Goal: Contribute content: Contribute content

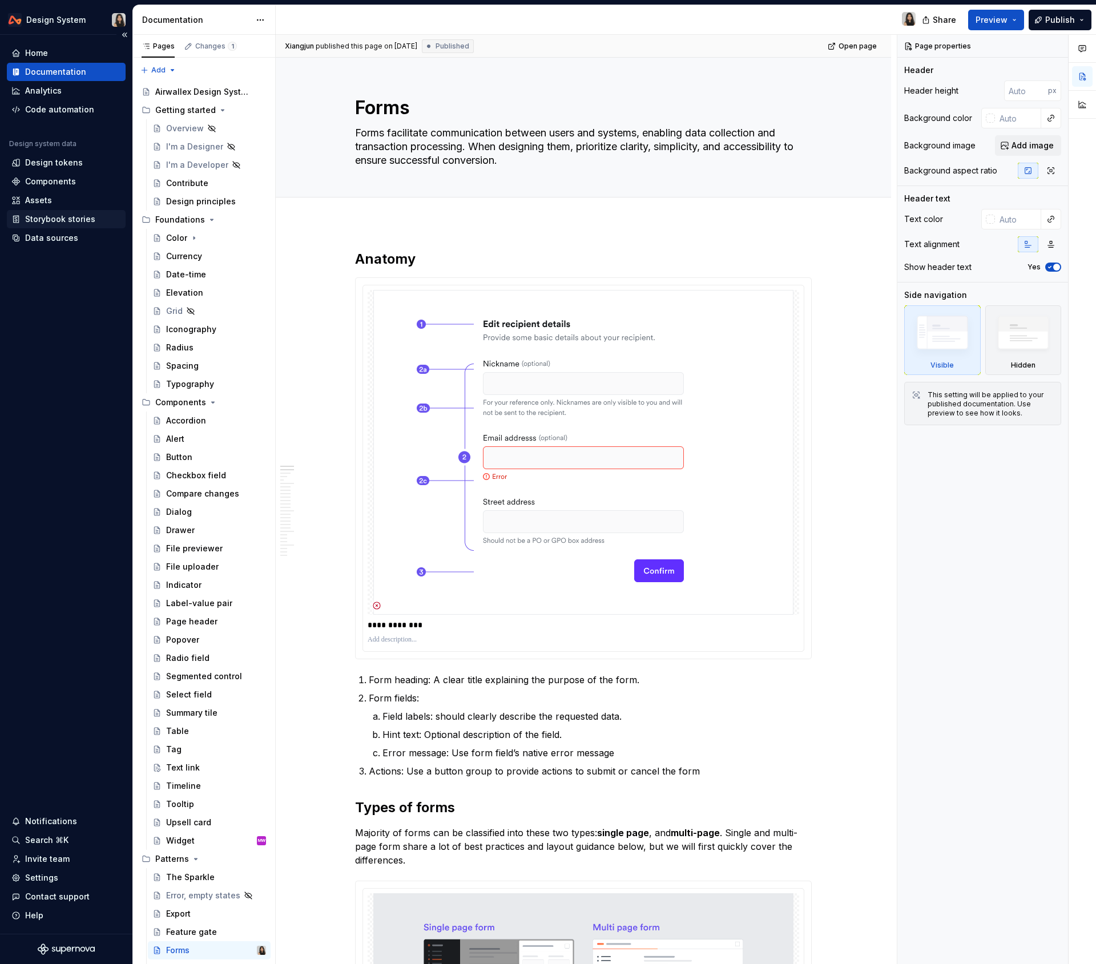
click at [67, 223] on div "Storybook stories" at bounding box center [60, 218] width 70 height 11
click at [66, 204] on div "Assets" at bounding box center [66, 200] width 110 height 11
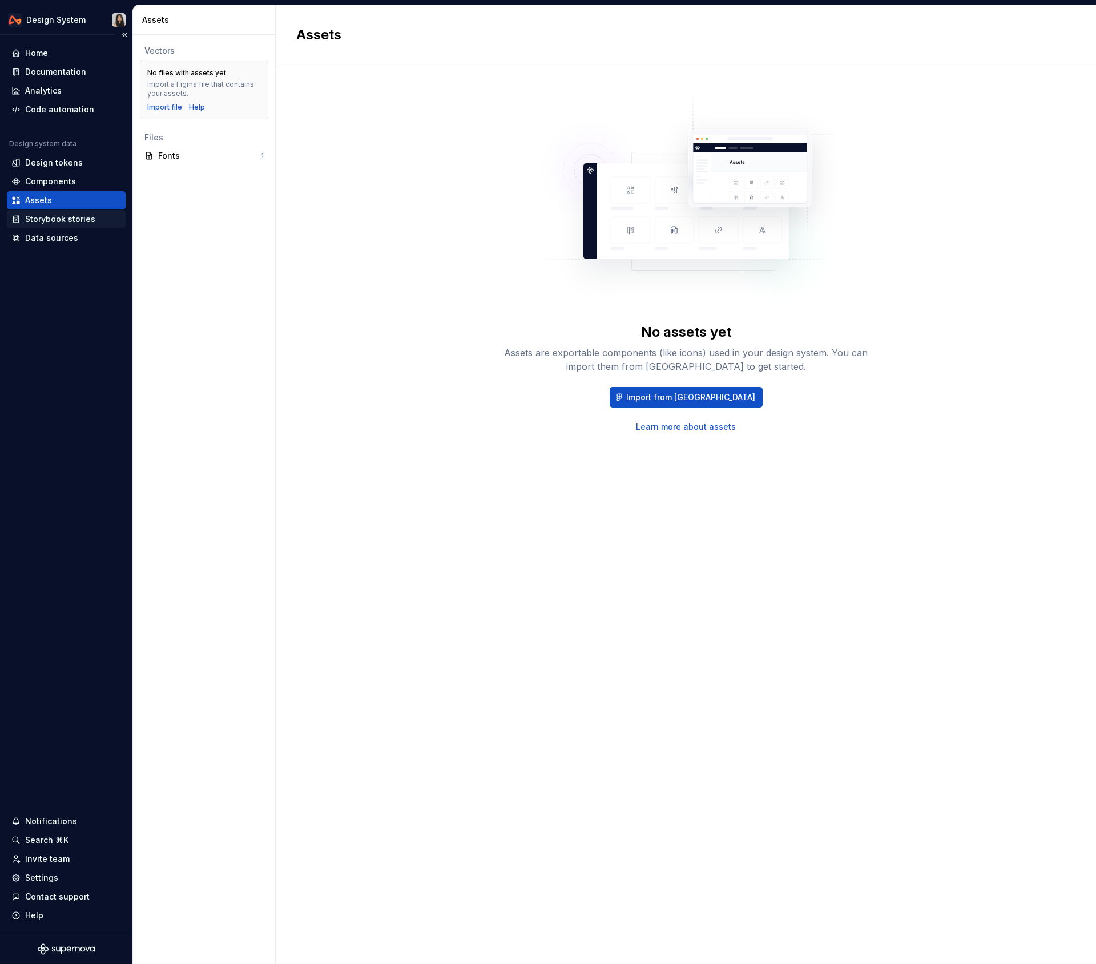
click at [87, 220] on div "Storybook stories" at bounding box center [60, 218] width 70 height 11
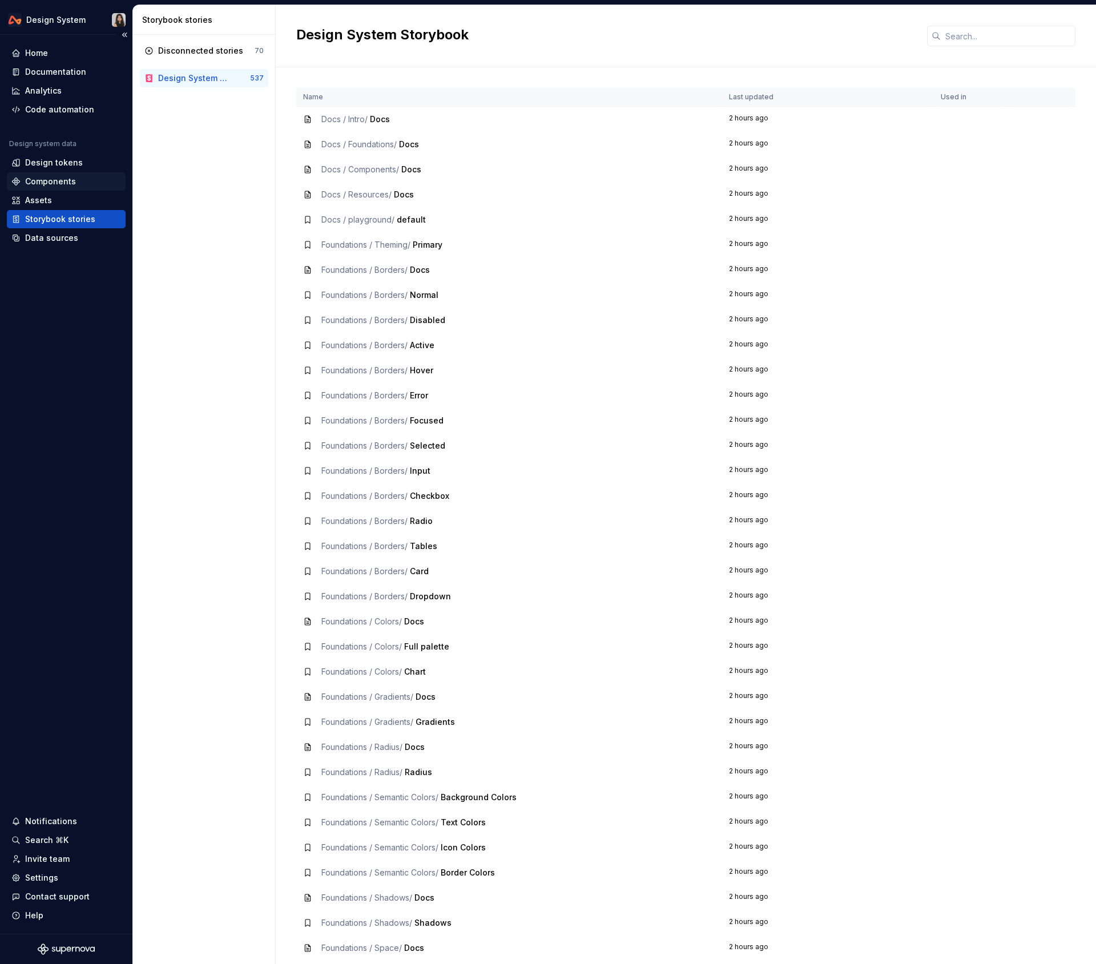
click at [51, 184] on div "Components" at bounding box center [50, 181] width 51 height 11
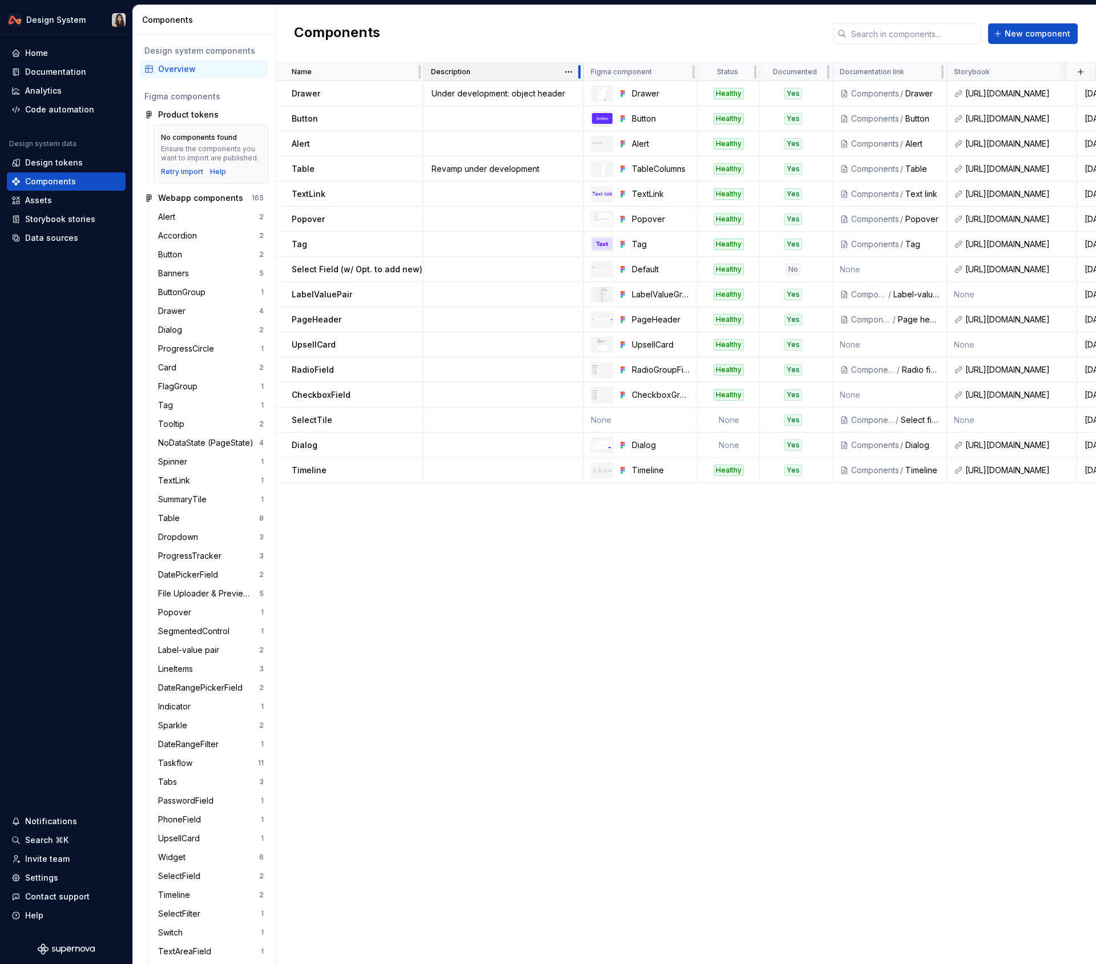
drag, startPoint x: 579, startPoint y: 66, endPoint x: 481, endPoint y: 80, distance: 99.1
click at [481, 80] on div "Description" at bounding box center [504, 72] width 160 height 18
drag, startPoint x: 419, startPoint y: 65, endPoint x: 339, endPoint y: 79, distance: 81.7
click at [339, 79] on div "Name" at bounding box center [350, 72] width 148 height 18
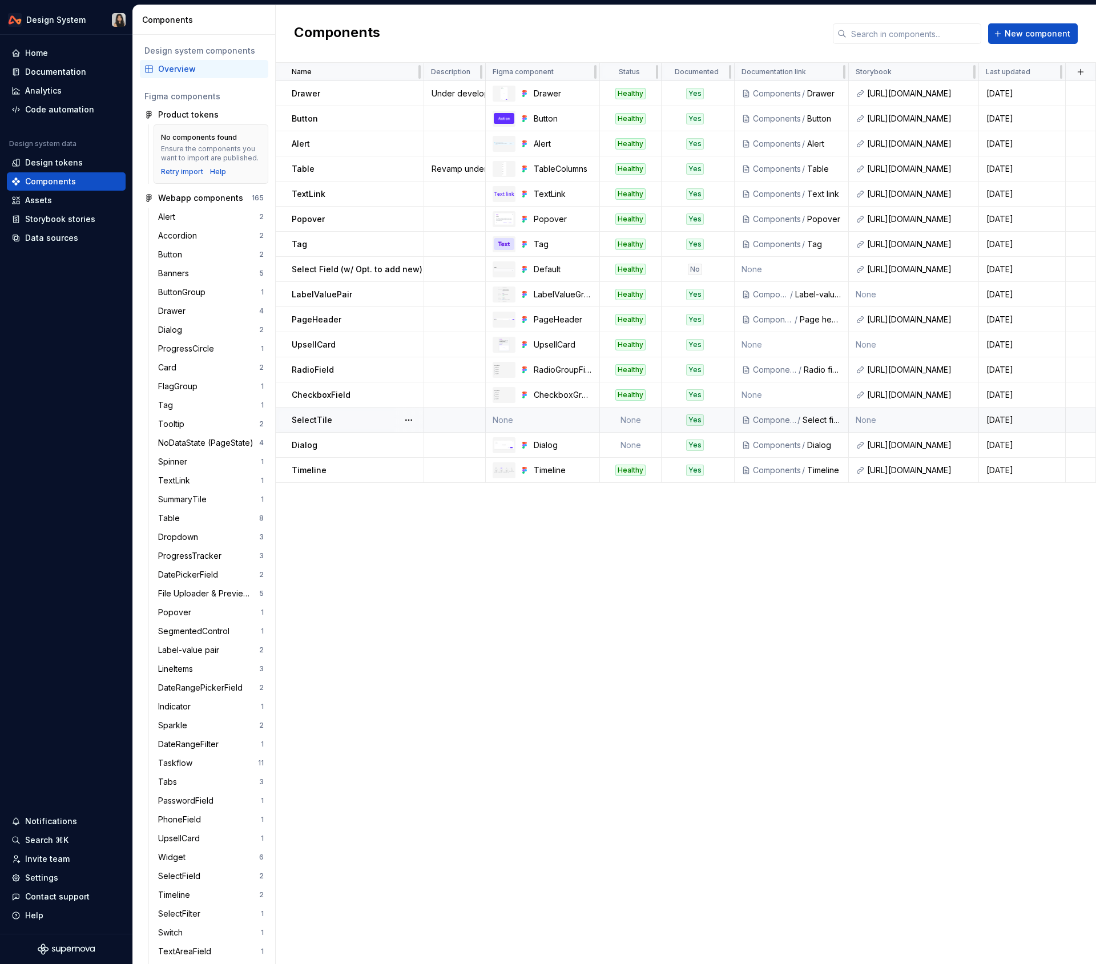
click at [645, 425] on td "None" at bounding box center [631, 419] width 62 height 25
click at [636, 419] on td "None" at bounding box center [631, 419] width 62 height 25
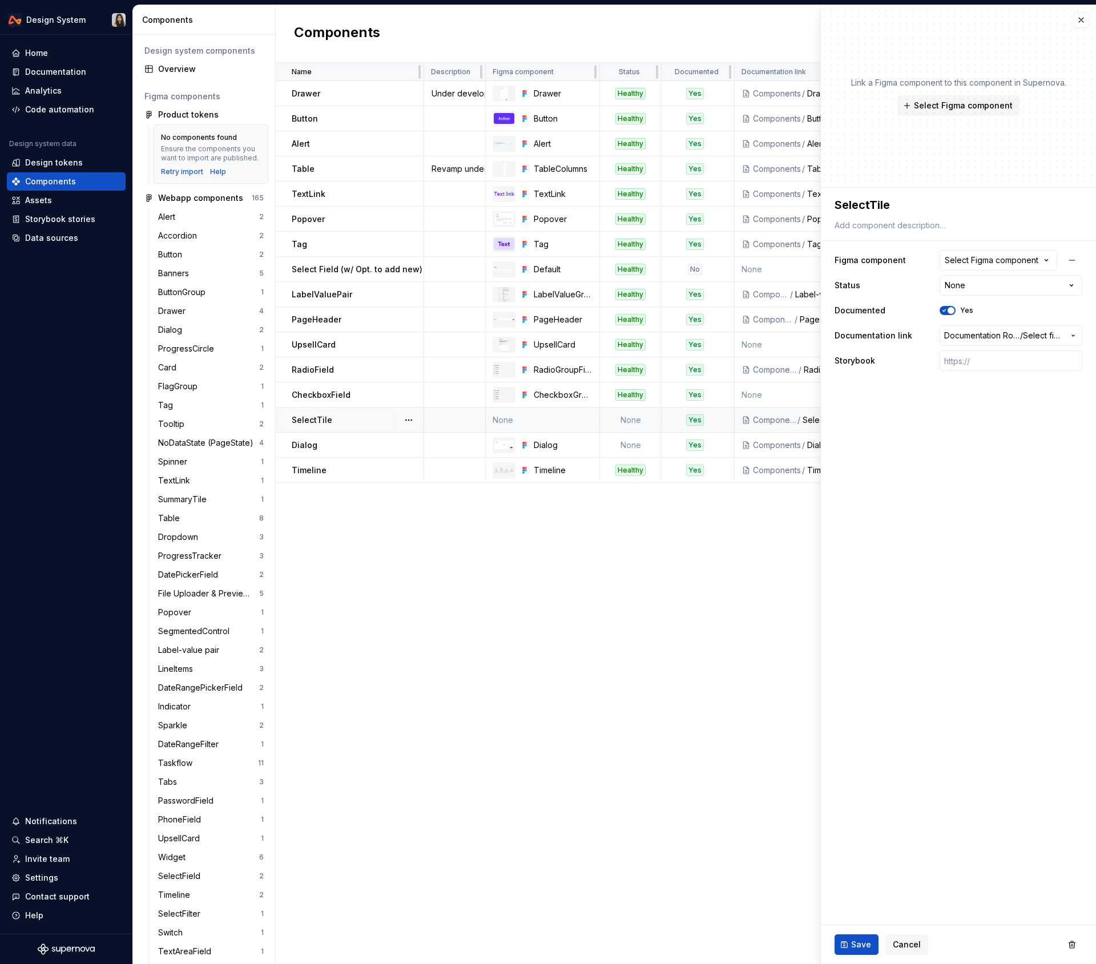
type textarea "*"
click at [966, 280] on html "Design System Home Documentation Analytics Code automation Design system data D…" at bounding box center [548, 482] width 1096 height 964
select select "**********"
click at [625, 434] on td "None" at bounding box center [631, 445] width 62 height 25
click at [625, 441] on td "None" at bounding box center [631, 445] width 62 height 25
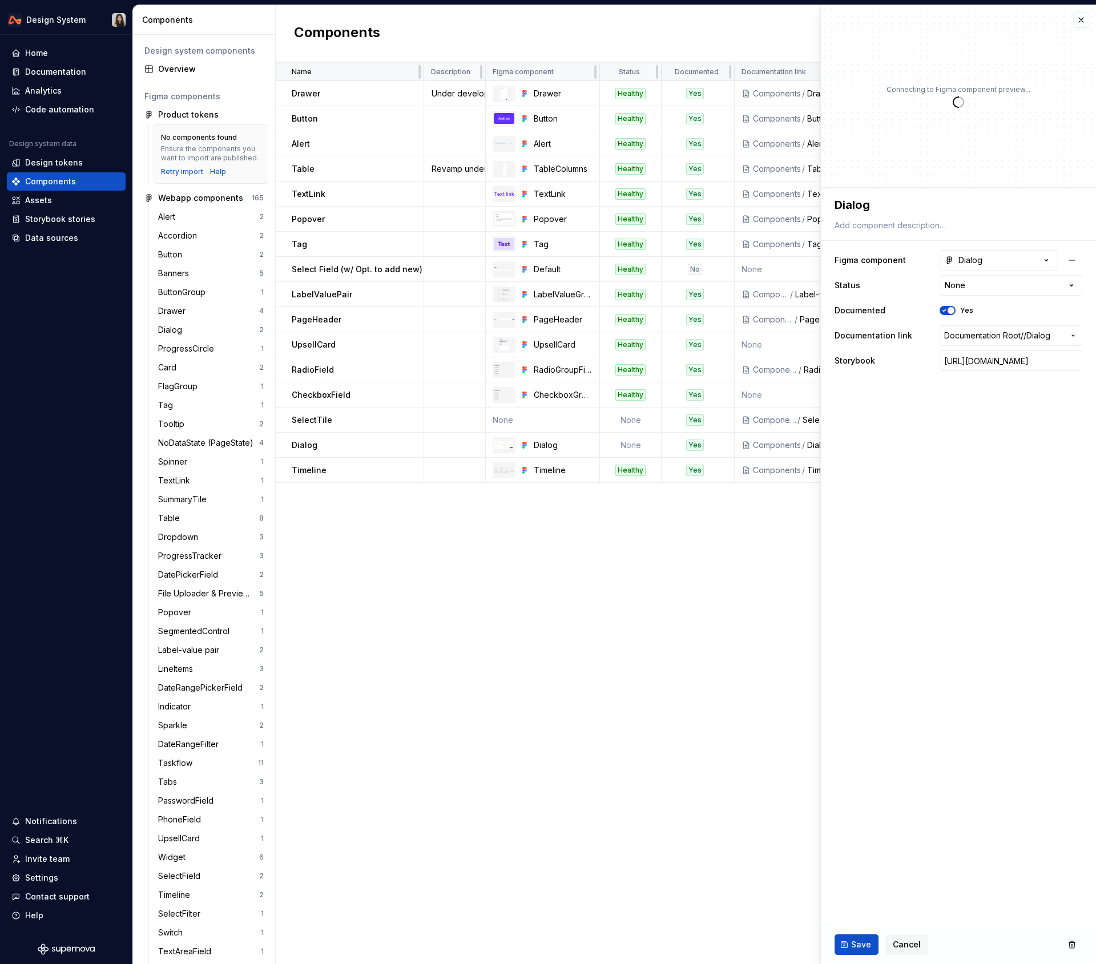
click at [623, 596] on div "Name Description Figma component Status Documented Documentation link Storybook…" at bounding box center [686, 513] width 820 height 901
click at [634, 447] on td "None" at bounding box center [631, 445] width 62 height 25
type textarea "*"
click at [990, 263] on button "Dialog" at bounding box center [998, 260] width 118 height 21
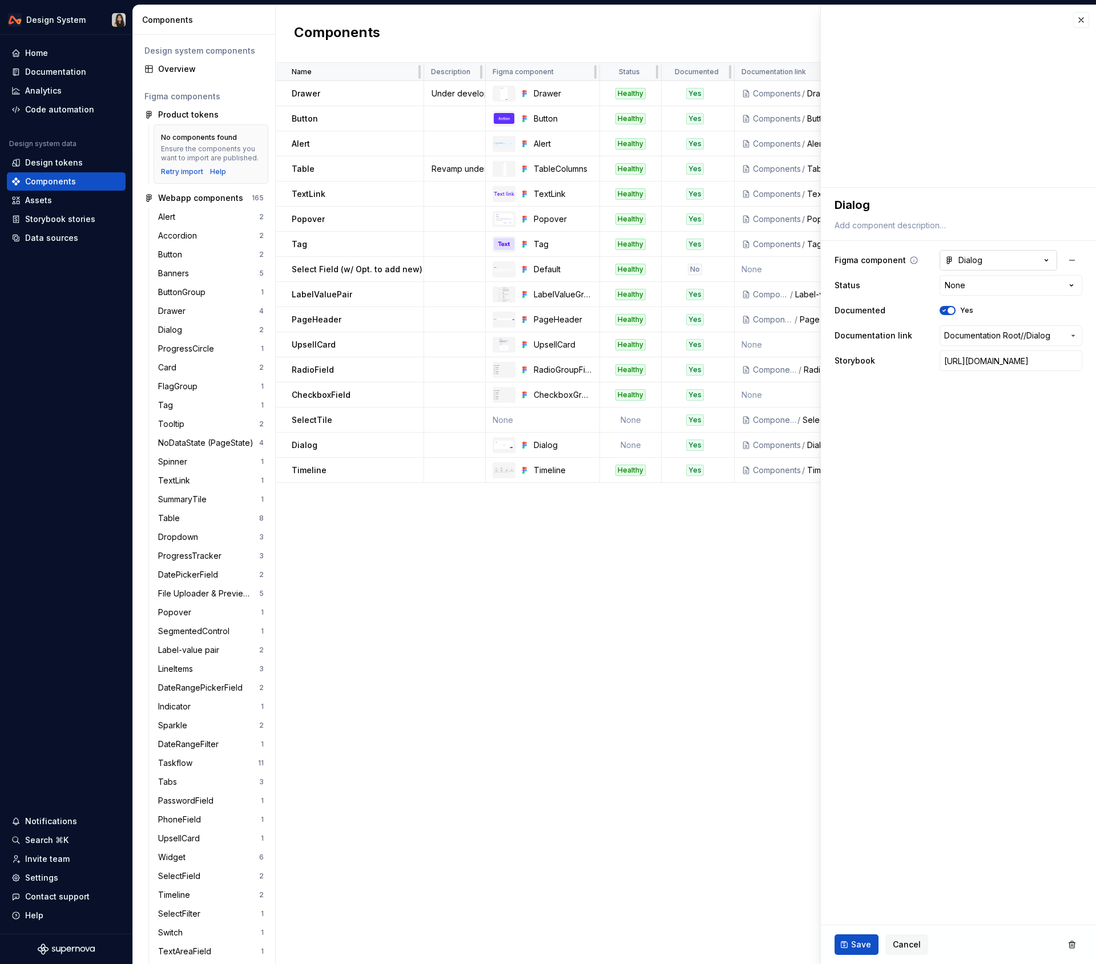
click at [990, 263] on html "Design System Home Documentation Analytics Code automation Design system data D…" at bounding box center [548, 482] width 1096 height 964
click at [960, 285] on html "Design System Home Documentation Analytics Code automation Design system data D…" at bounding box center [548, 482] width 1096 height 964
select select "**********"
click at [631, 579] on div "Name Description Figma component Status Documented Documentation link Storybook…" at bounding box center [686, 513] width 820 height 901
click at [637, 477] on td "Healthy" at bounding box center [631, 470] width 62 height 25
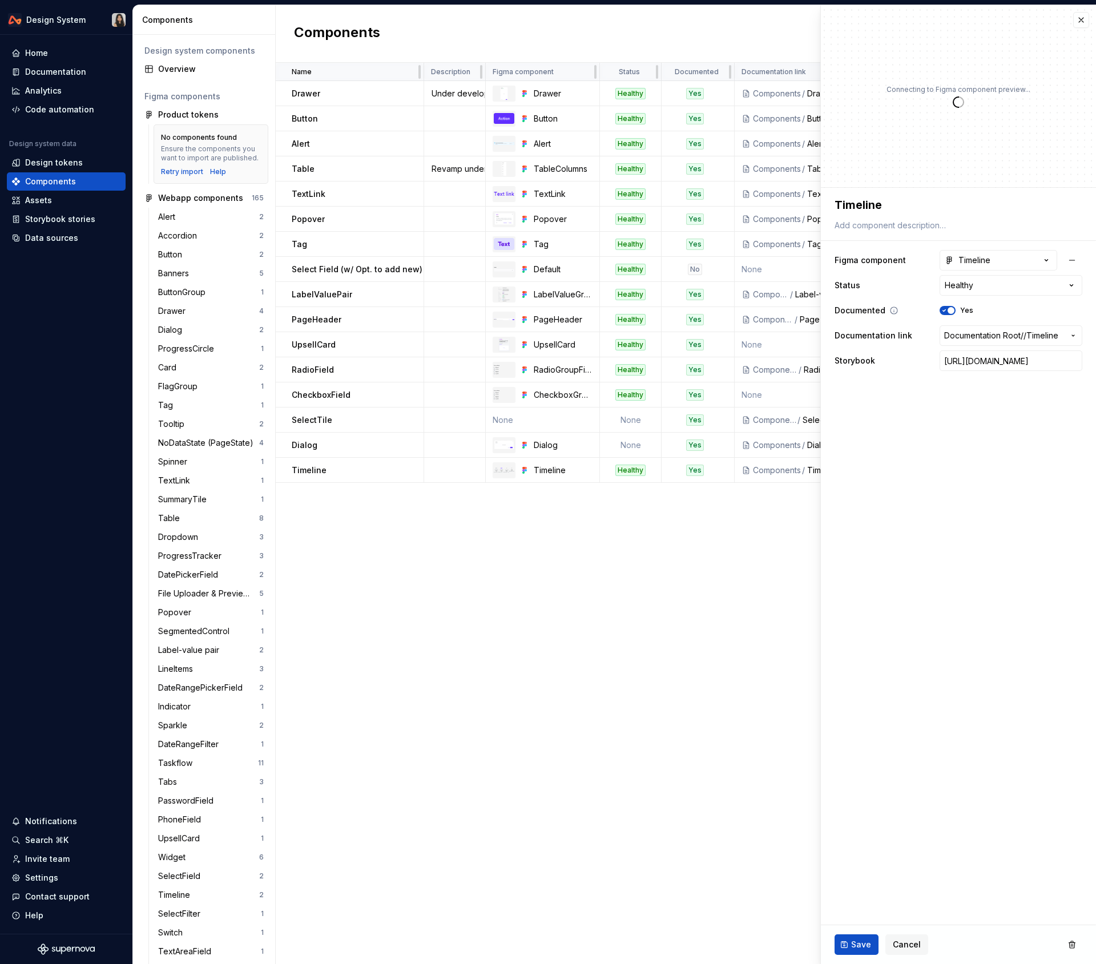
type textarea "*"
click at [999, 288] on html "Design System Home Documentation Analytics Code automation Design system data D…" at bounding box center [548, 482] width 1096 height 964
select select "**********"
click at [1079, 22] on button "button" at bounding box center [1081, 20] width 16 height 16
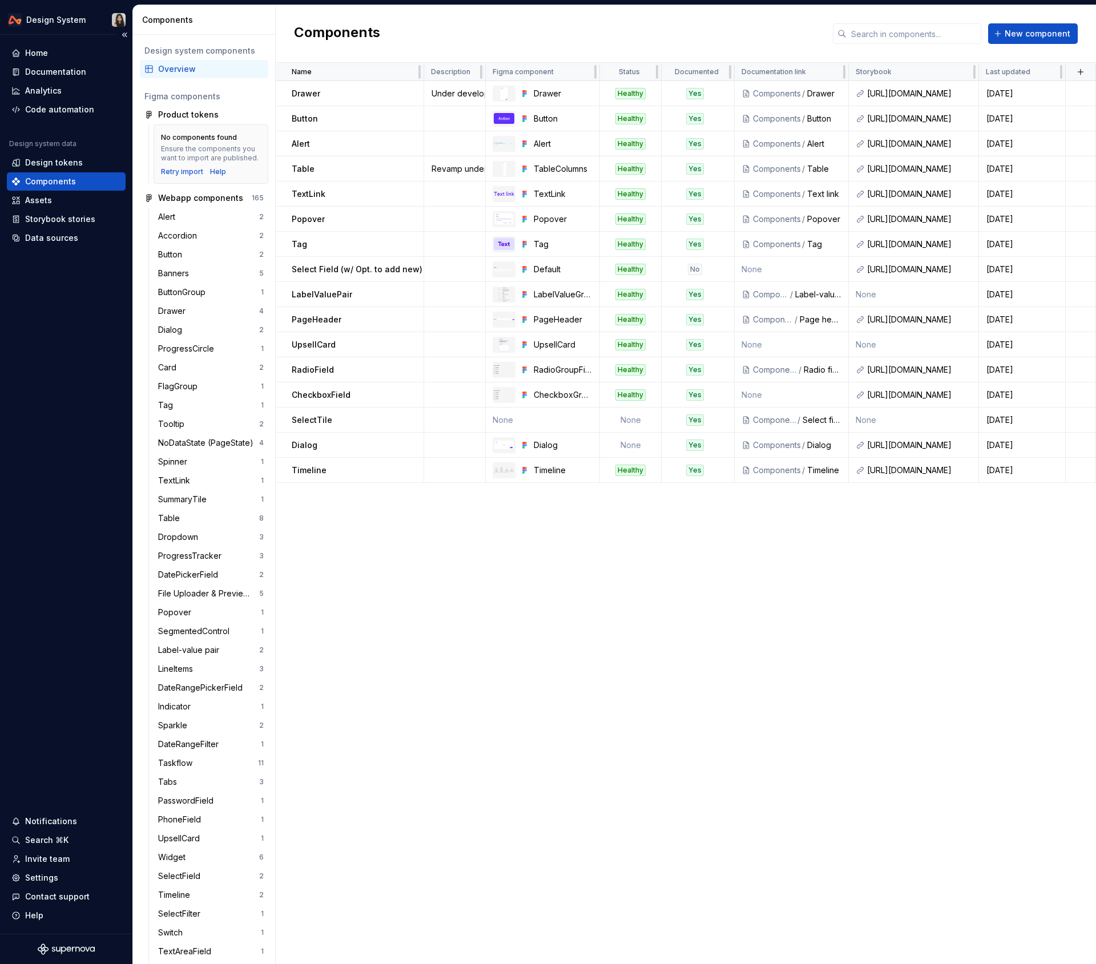
scroll to position [523, 0]
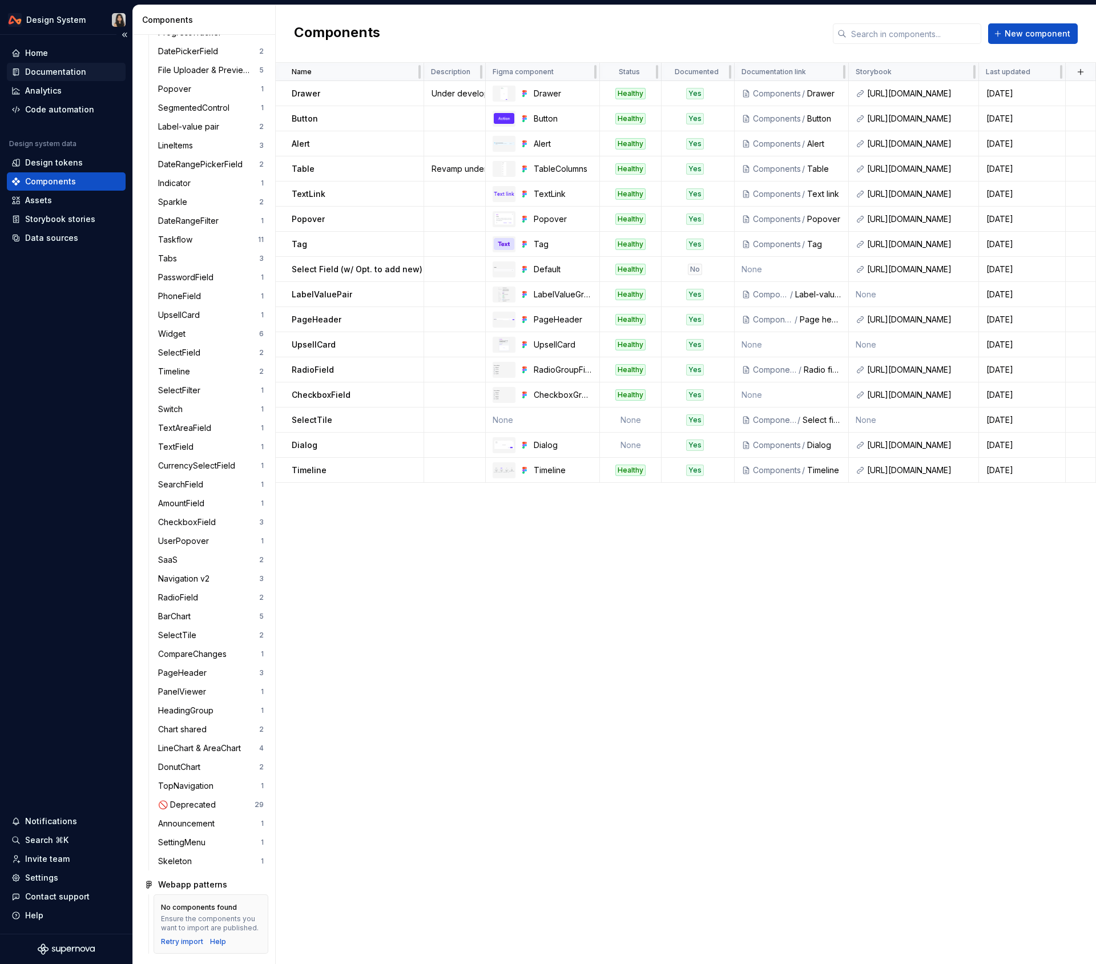
click at [81, 76] on div "Documentation" at bounding box center [55, 71] width 61 height 11
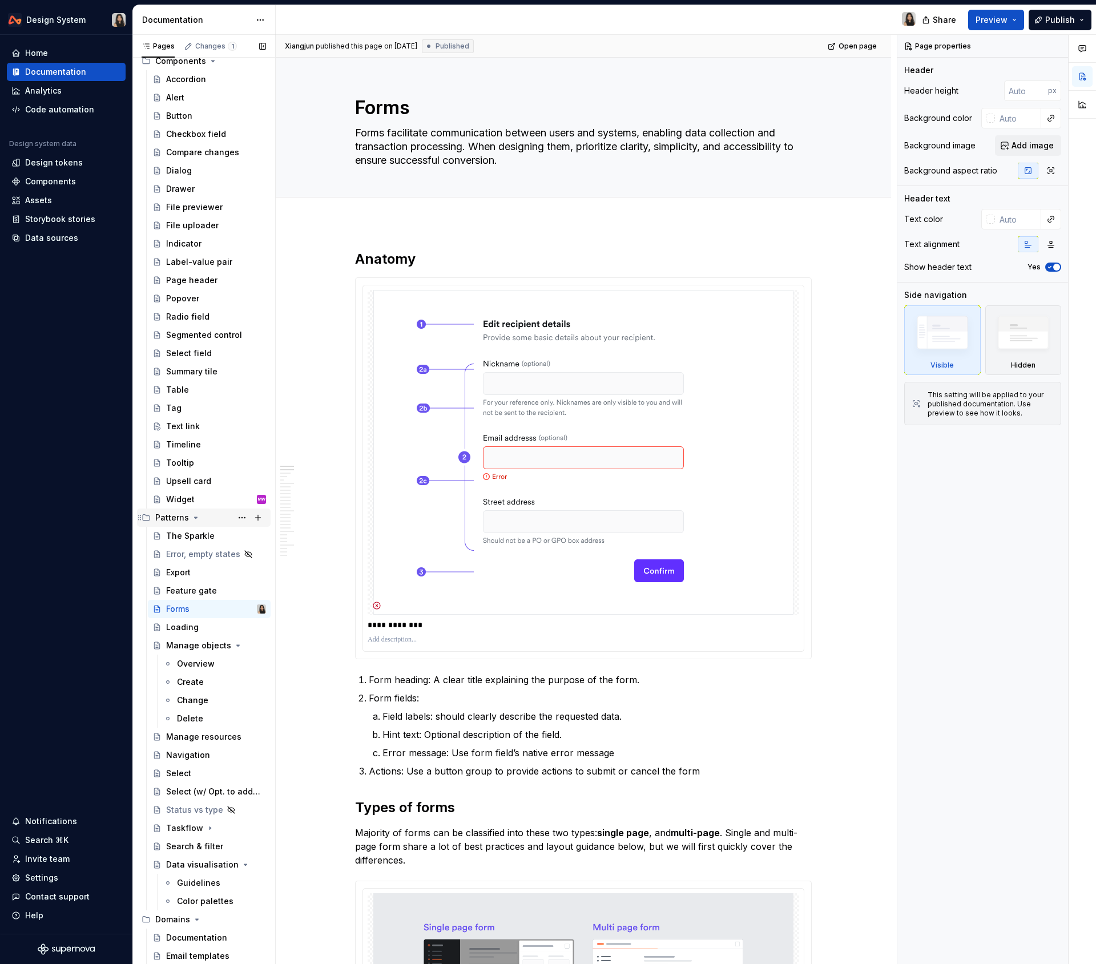
scroll to position [394, 0]
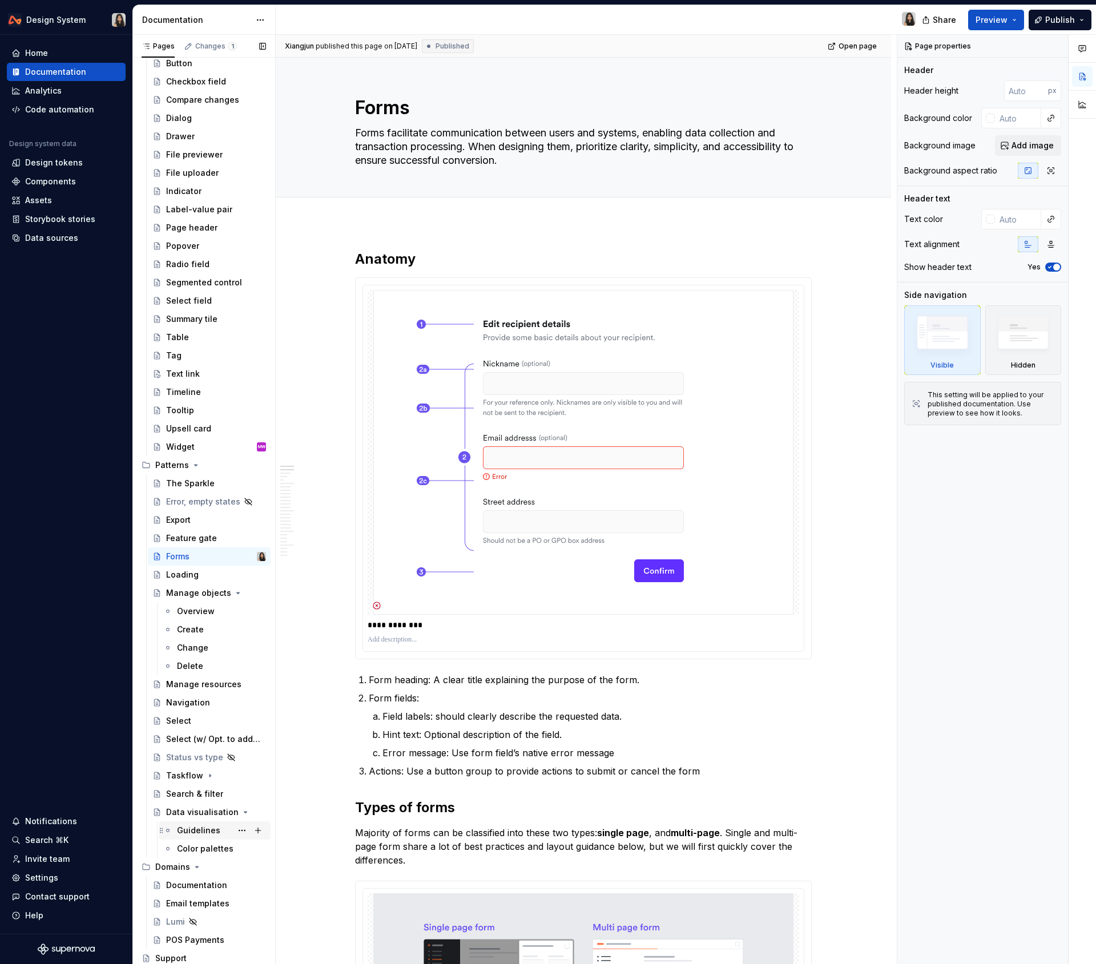
click at [205, 827] on div "Guidelines" at bounding box center [198, 830] width 43 height 11
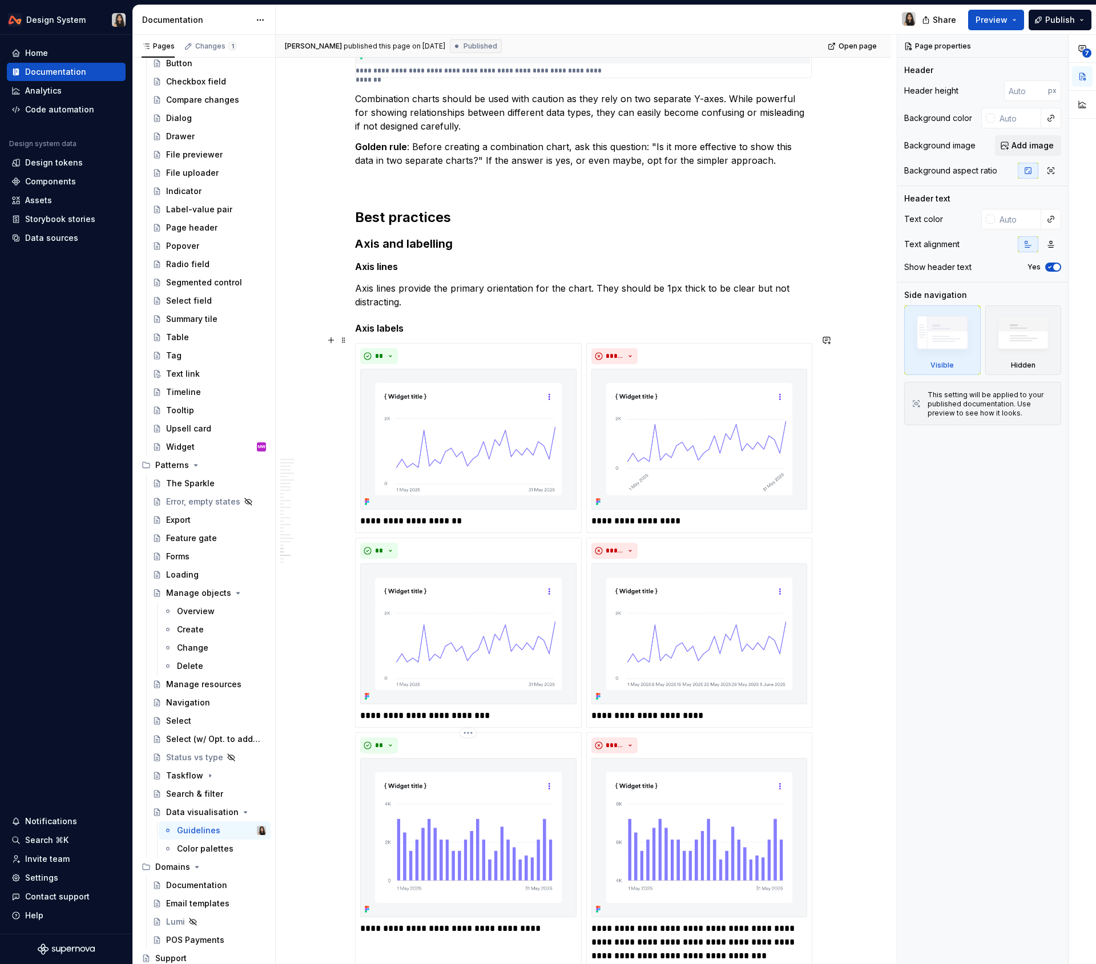
scroll to position [6120, 0]
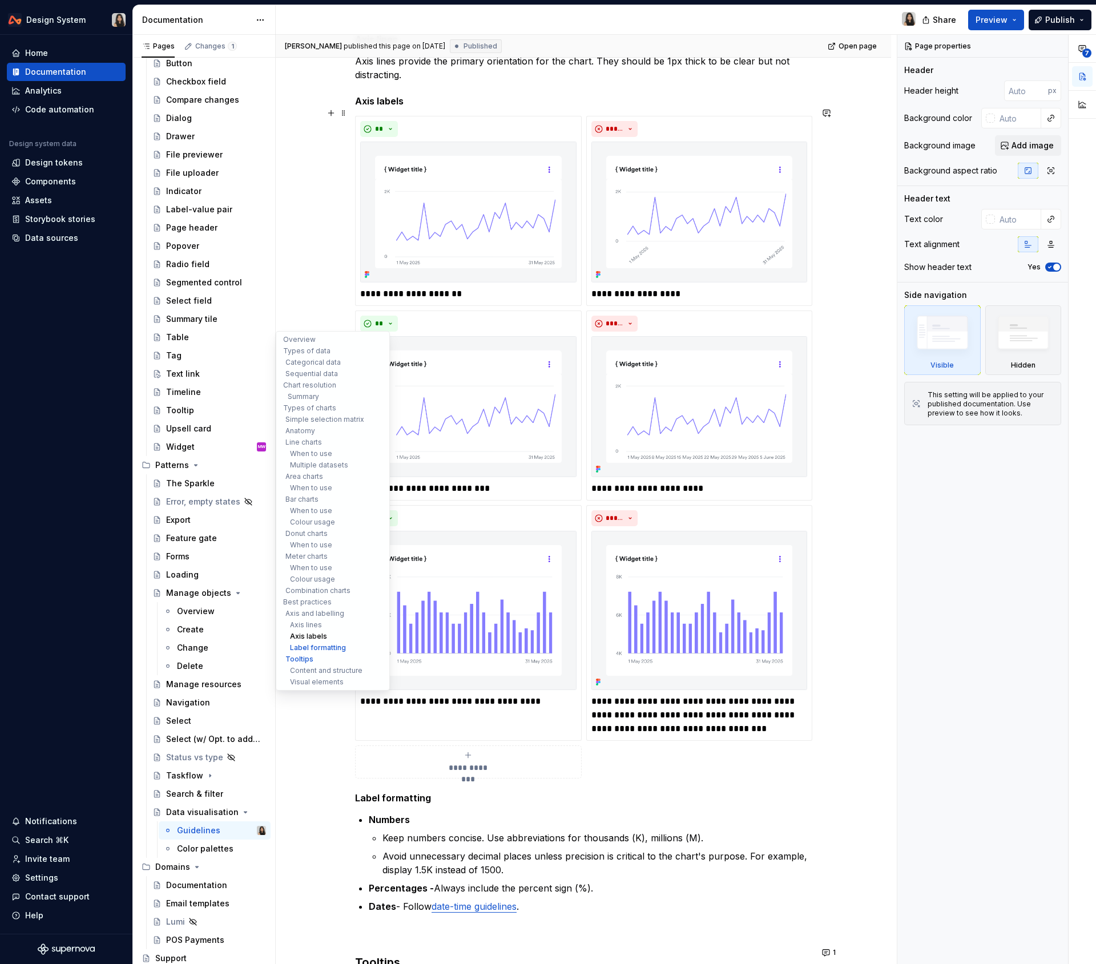
click at [322, 637] on button "Axis labels" at bounding box center [332, 636] width 108 height 11
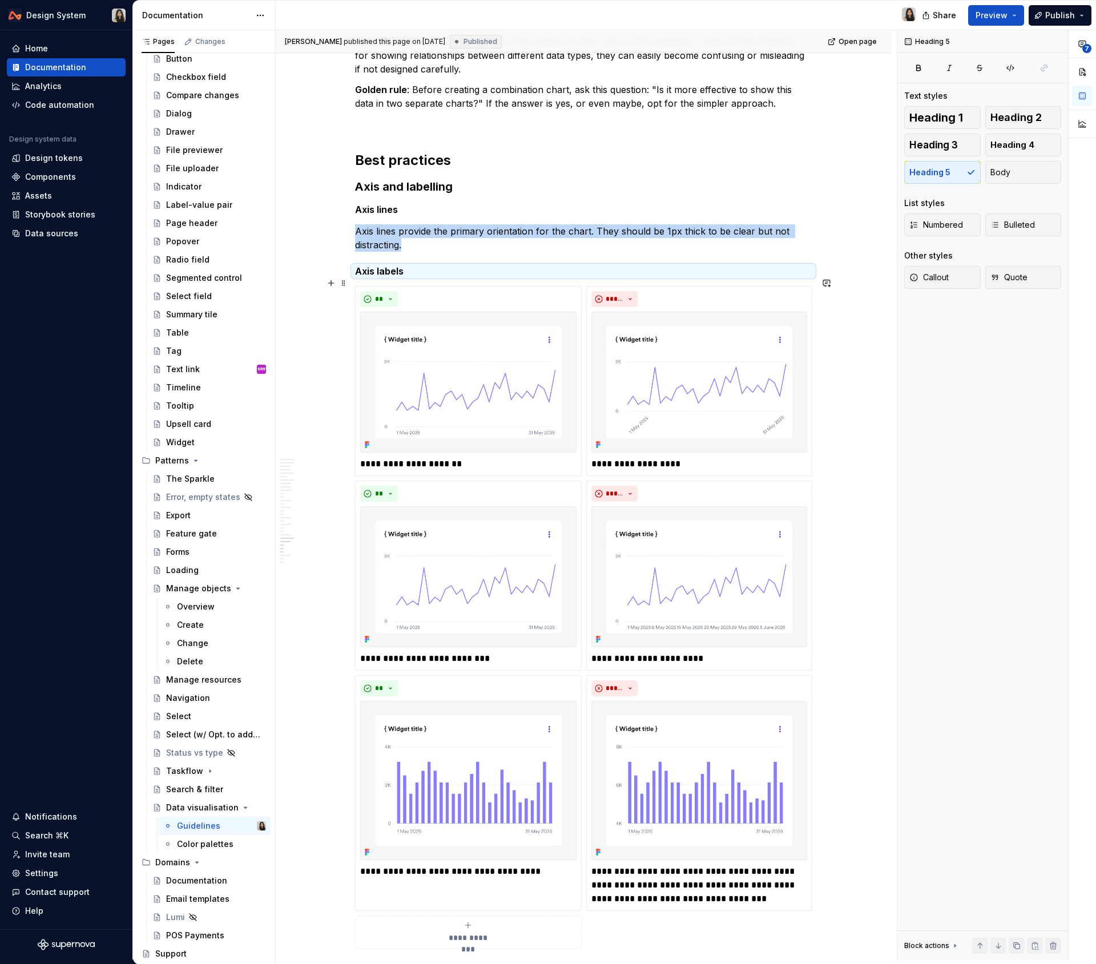
scroll to position [5917, 0]
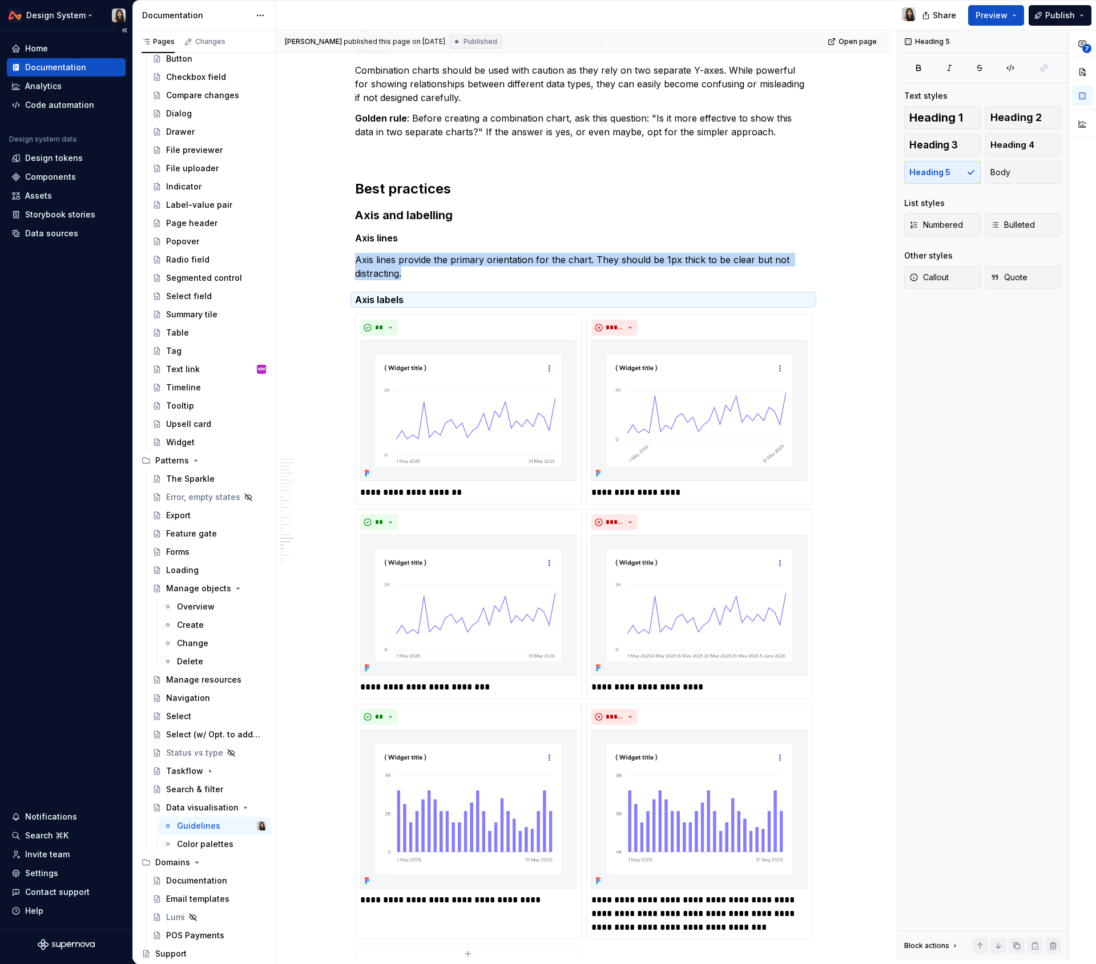
type textarea "*"
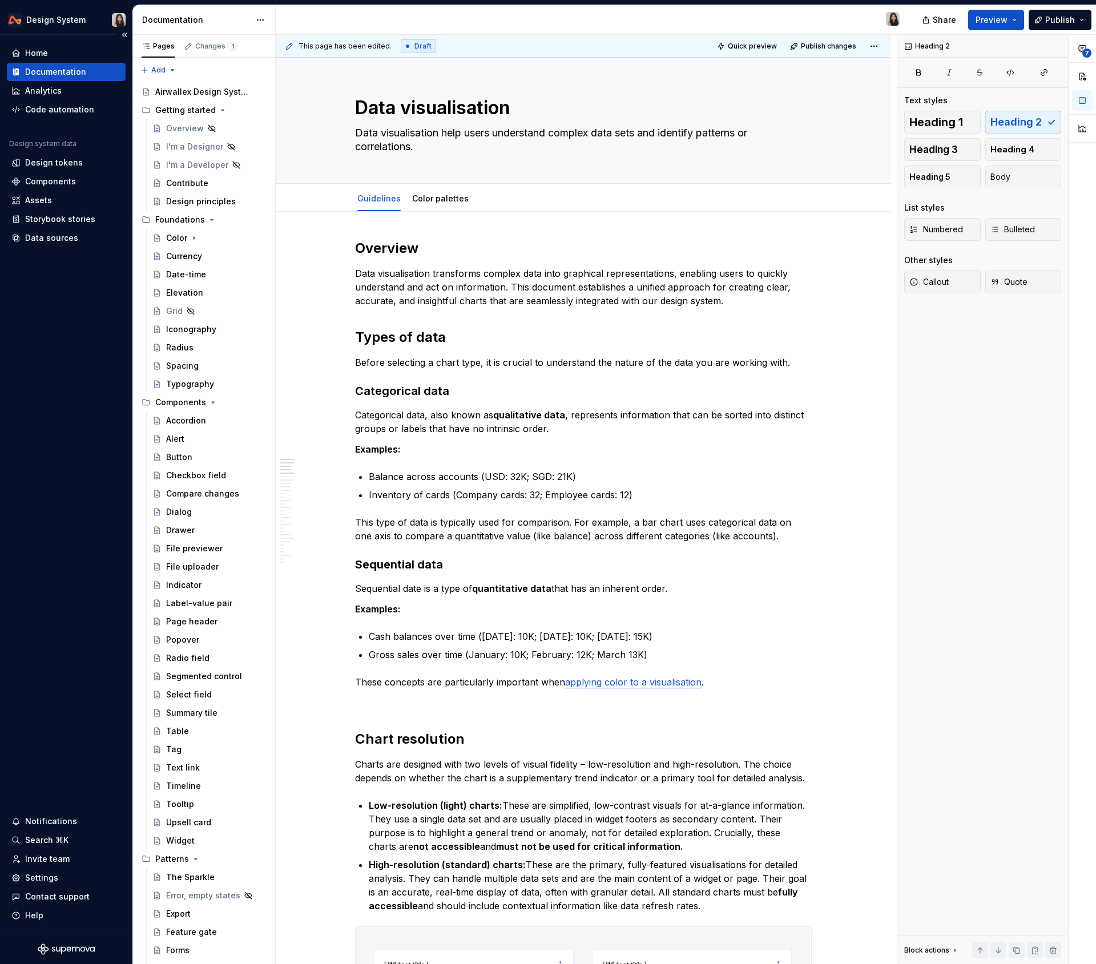
type textarea "*"
